Goal: Navigation & Orientation: Go to known website

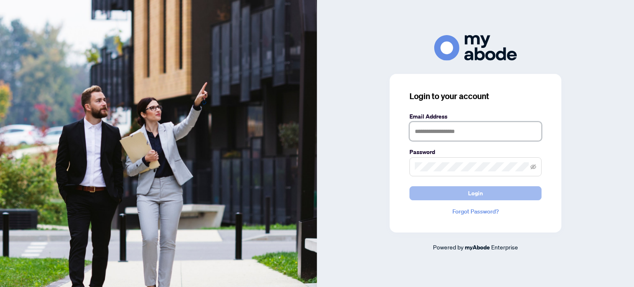
type input "**********"
click at [454, 197] on button "Login" at bounding box center [475, 193] width 132 height 14
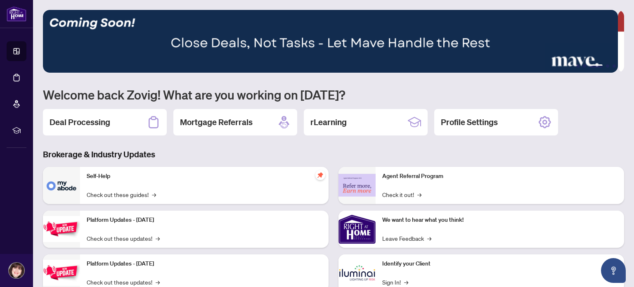
scroll to position [69, 0]
